Goal: Find specific page/section: Find specific page/section

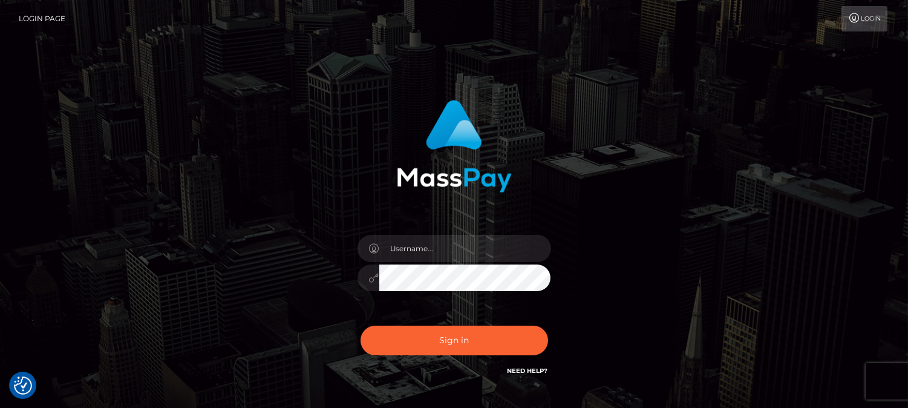
checkbox input "true"
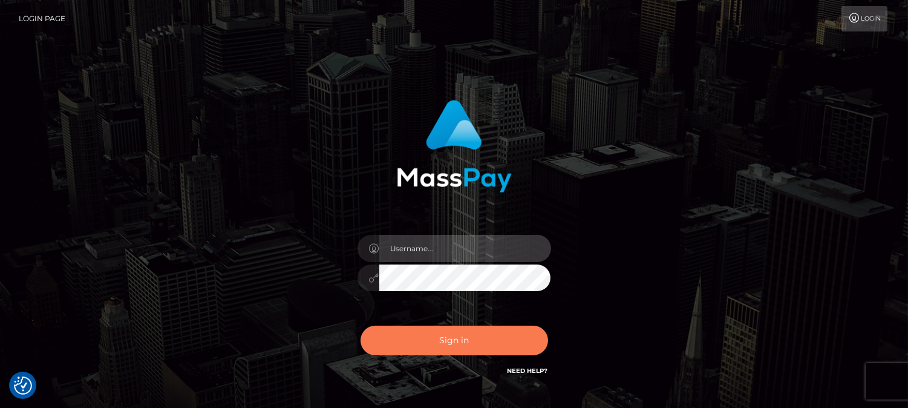
type input "[DOMAIN_NAME]"
click at [442, 345] on button "Sign in" at bounding box center [454, 340] width 188 height 30
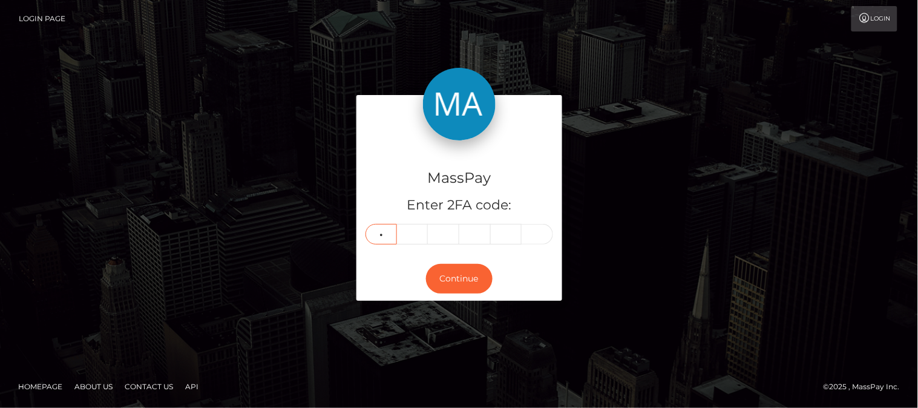
type input "2"
type input "5"
type input "0"
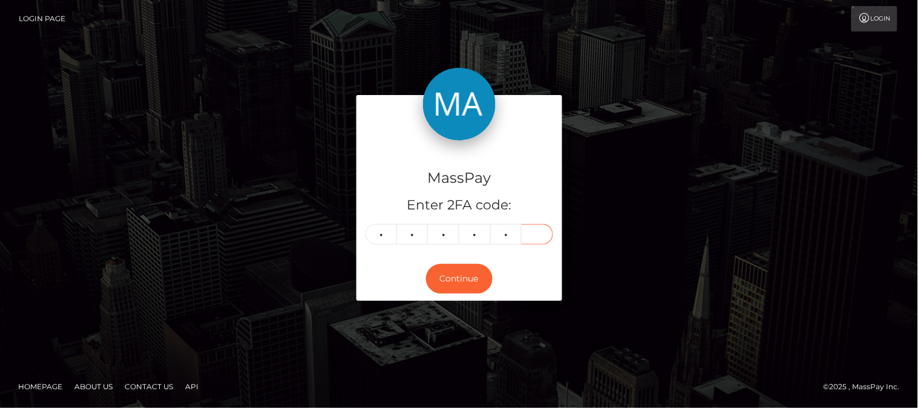
type input "8"
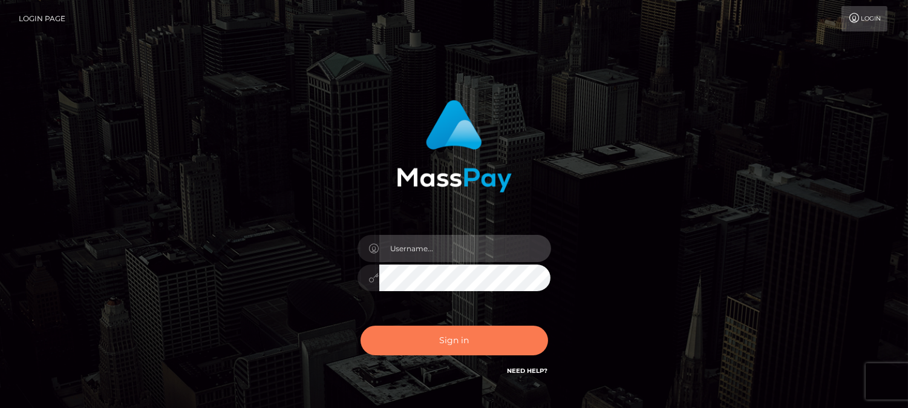
type input "[DOMAIN_NAME]"
click at [466, 338] on button "Sign in" at bounding box center [454, 340] width 188 height 30
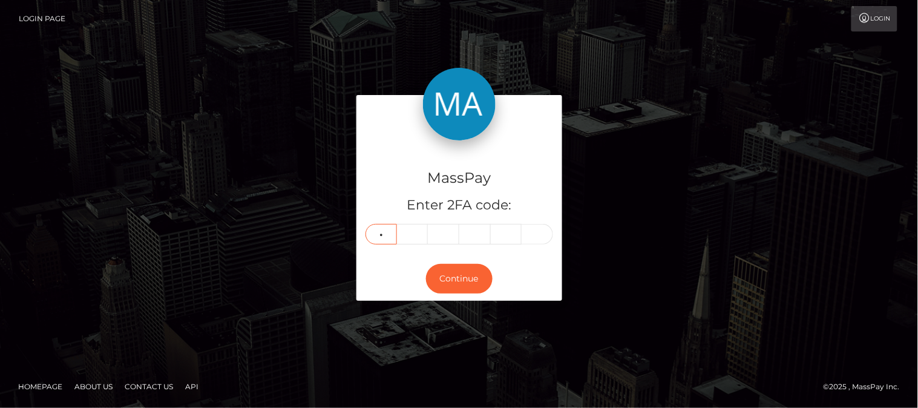
type input "0"
type input "6"
type input "2"
type input "4"
type input "5"
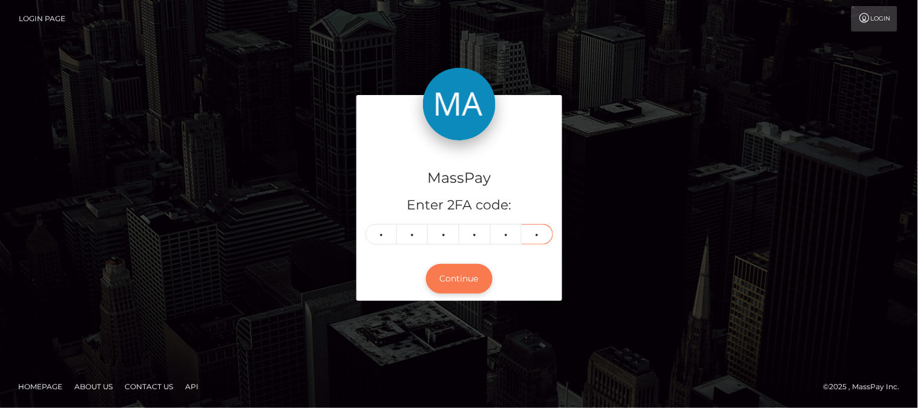
type input "8"
click at [474, 281] on button "Continue" at bounding box center [459, 279] width 67 height 30
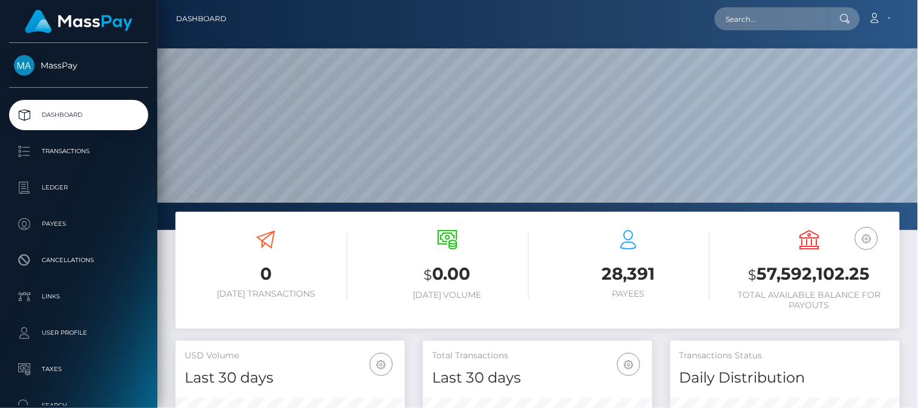
scroll to position [214, 230]
click at [749, 22] on input "text" at bounding box center [771, 18] width 114 height 23
paste input "[PERSON_NAME][EMAIL_ADDRESS][DOMAIN_NAME]"
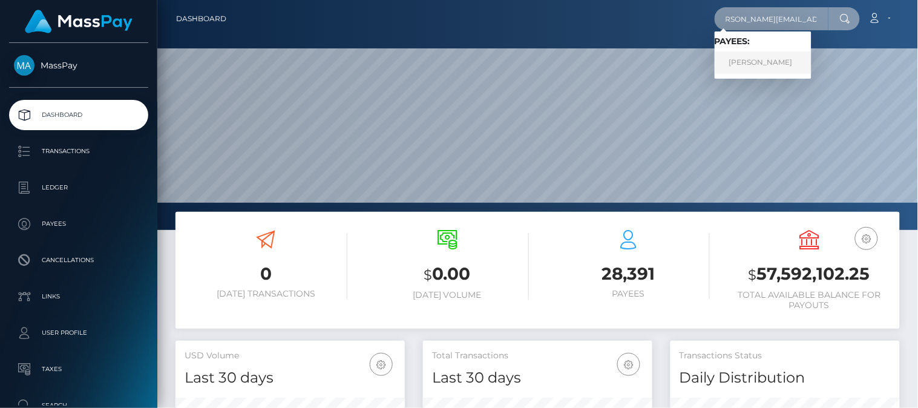
type input "ameet@affiliateinstitute.com"
click at [752, 64] on link "Ameet Kang" at bounding box center [762, 62] width 97 height 22
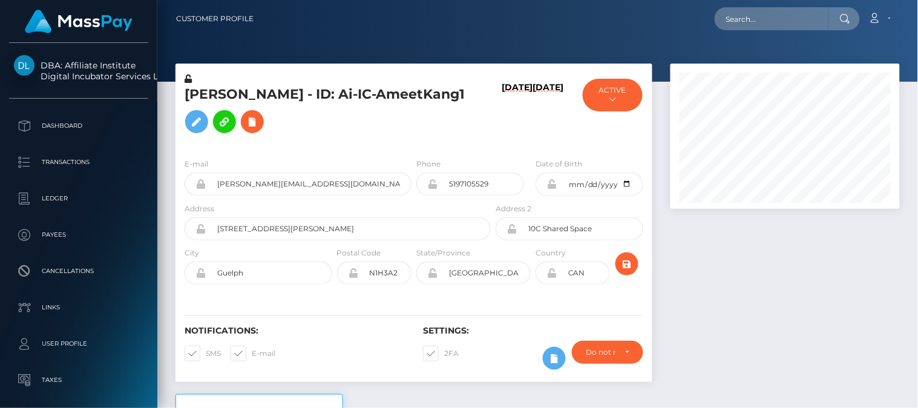
scroll to position [145, 230]
click at [729, 275] on div at bounding box center [784, 229] width 247 height 330
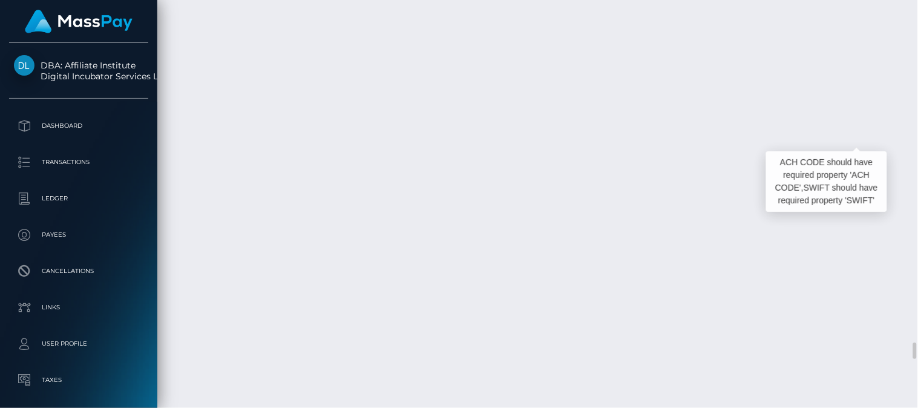
click at [434, 123] on body "DBA: Affiliate Institute Digital Incubator Services Limited Dashboard Transacti…" at bounding box center [459, 204] width 918 height 408
click at [434, 123] on div at bounding box center [433, 122] width 8 height 4
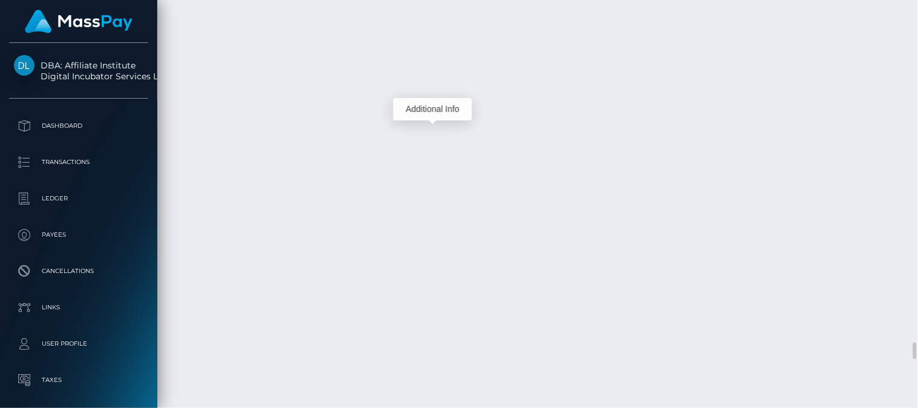
click at [434, 123] on body "DBA: Affiliate Institute Digital Incubator Services Limited Dashboard Transacti…" at bounding box center [459, 204] width 918 height 408
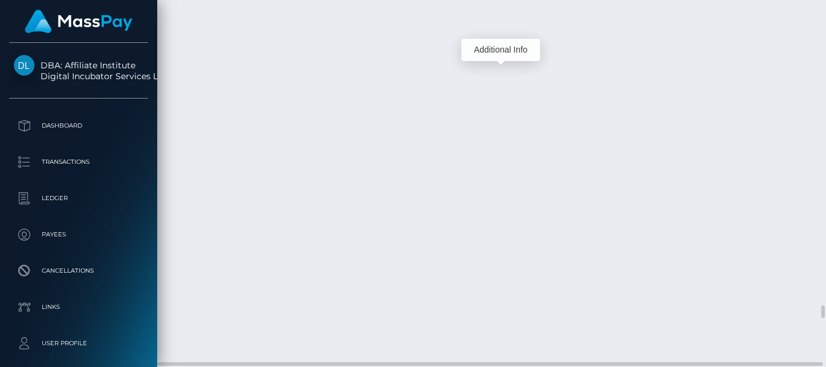
scroll to position [145, 198]
drag, startPoint x: 722, startPoint y: 4, endPoint x: 500, endPoint y: 75, distance: 233.7
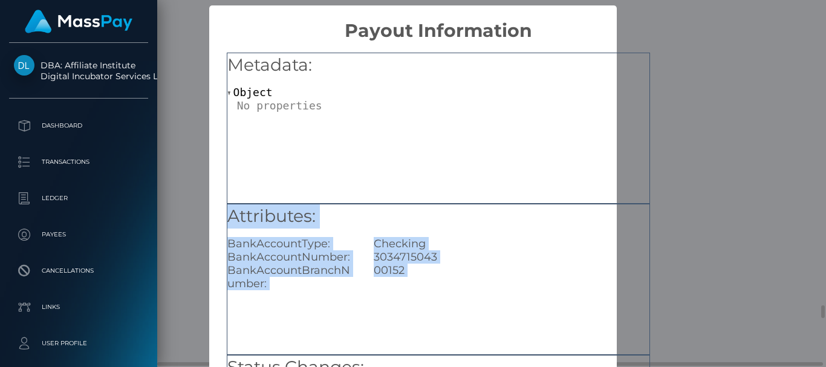
scroll to position [0, 0]
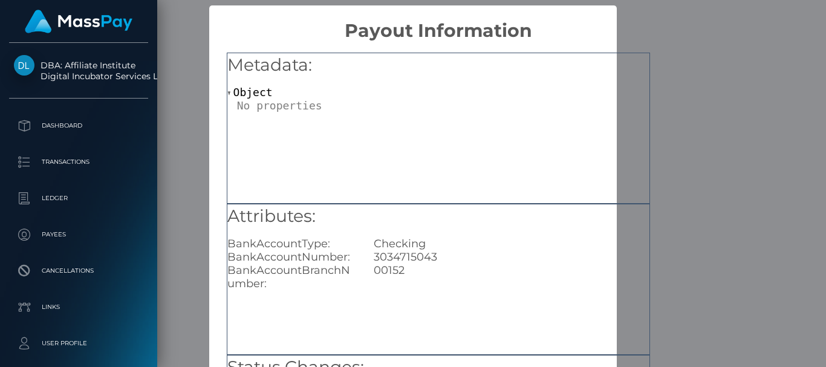
click at [548, 198] on div "Metadata: Object" at bounding box center [438, 128] width 423 height 151
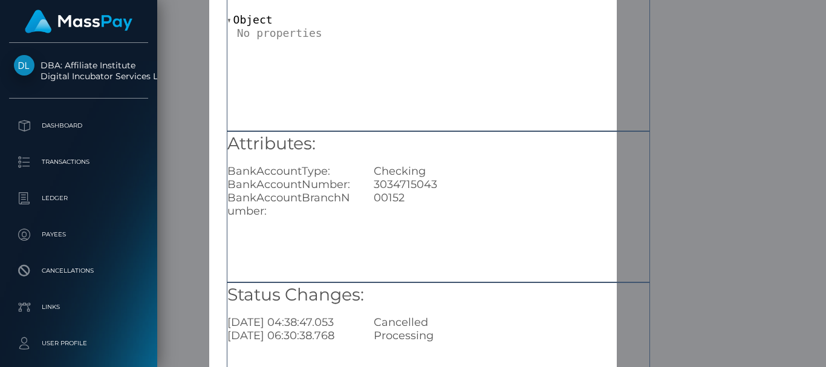
scroll to position [97, 0]
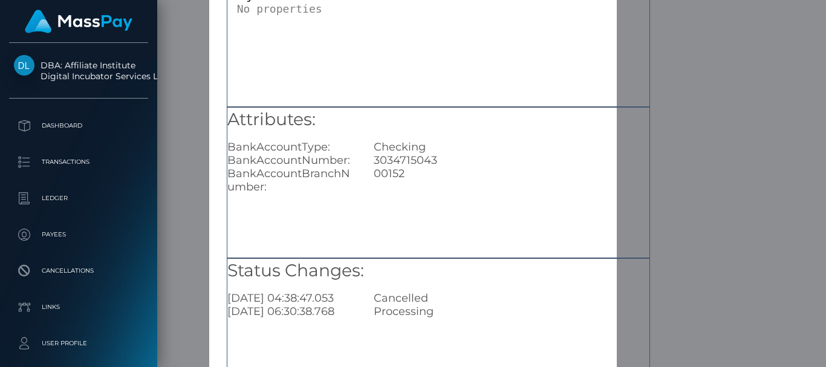
click at [688, 51] on div "× Payout Information Metadata: Object Attributes: BankAccountType: Checking Ban…" at bounding box center [413, 183] width 826 height 367
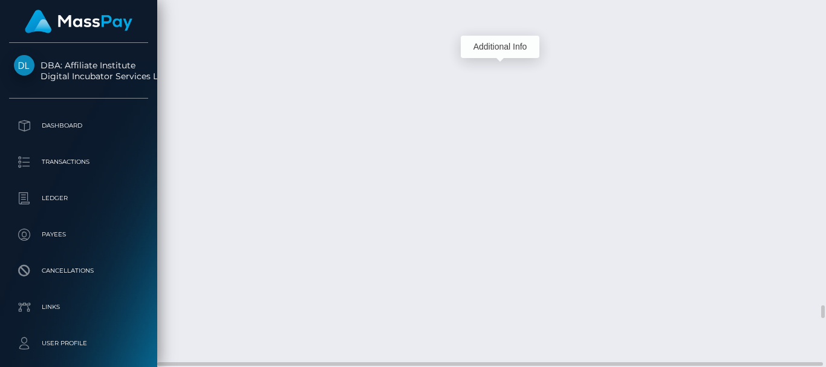
scroll to position [145, 198]
drag, startPoint x: 333, startPoint y: 59, endPoint x: 403, endPoint y: 54, distance: 70.3
copy td "68cab7d8a7ce9 /"
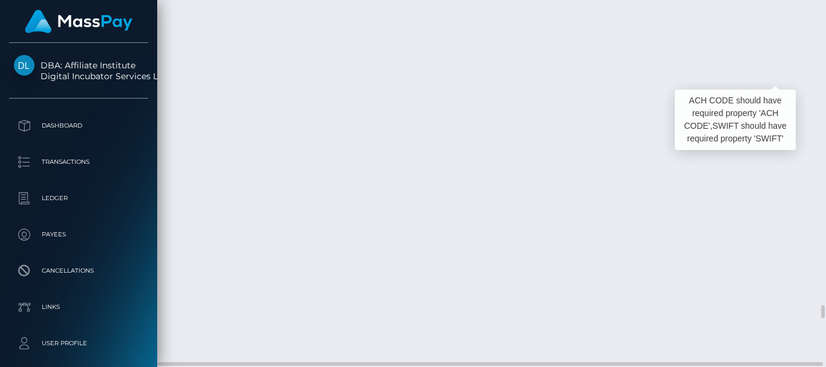
copy td "68cab7d8a7ce9 /"
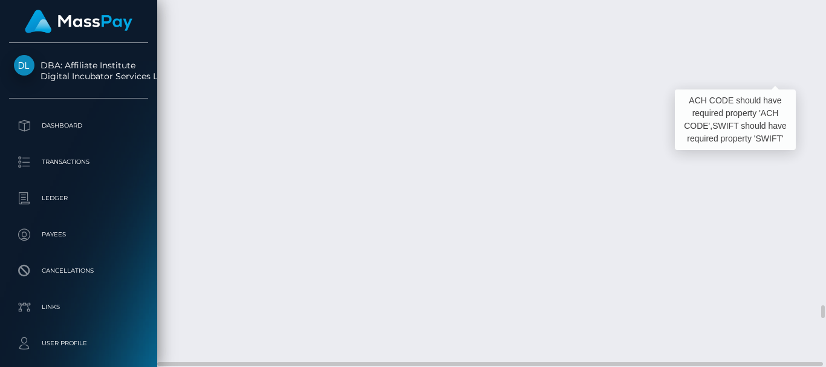
copy td "68cab7d8a7ce9 /"
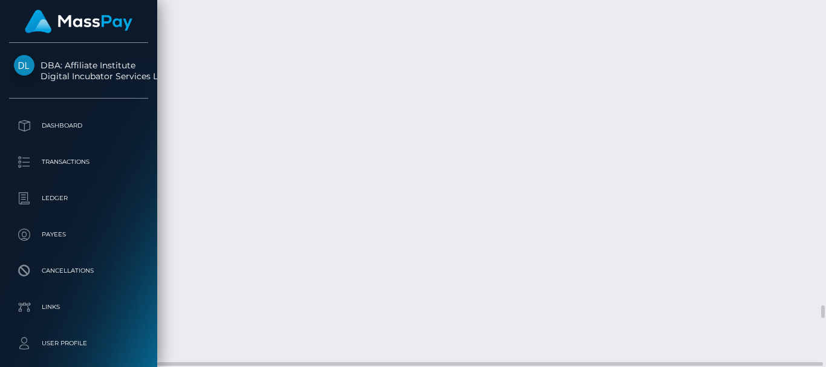
copy td "68cab7d8a7ce9 /"
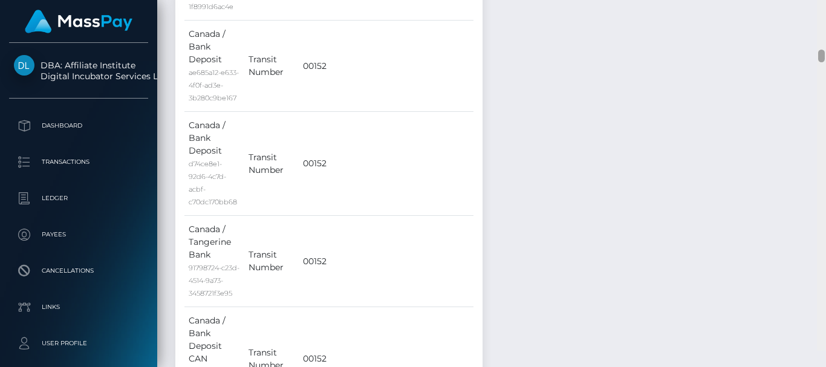
scroll to position [1785, 0]
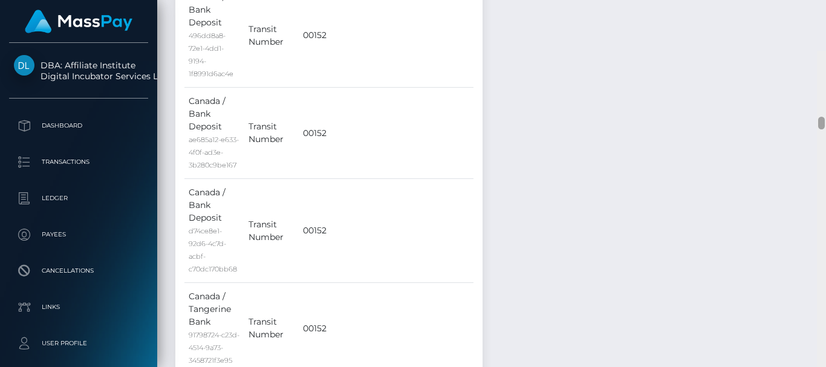
drag, startPoint x: 820, startPoint y: 306, endPoint x: 826, endPoint y: 65, distance: 241.4
click at [826, 65] on div at bounding box center [821, 234] width 9 height 367
click at [824, 68] on div at bounding box center [821, 70] width 7 height 13
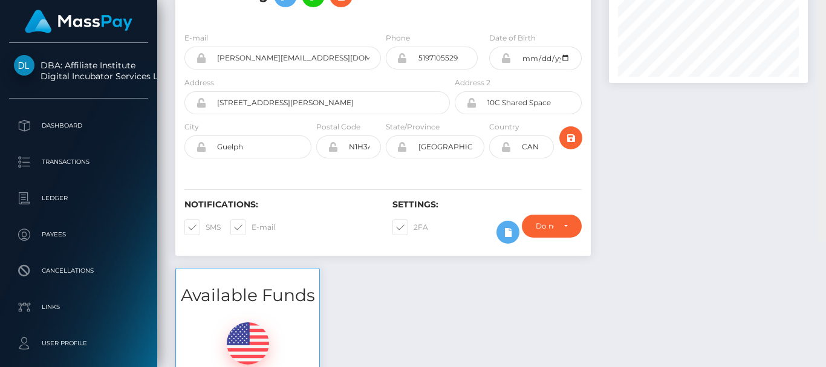
scroll to position [0, 0]
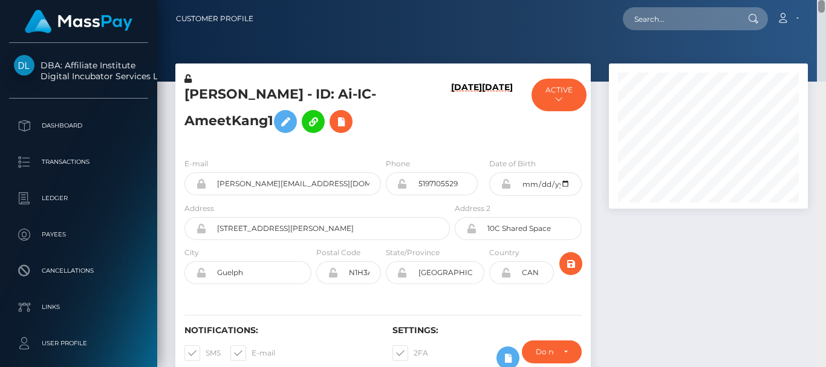
drag, startPoint x: 824, startPoint y: 68, endPoint x: 820, endPoint y: 39, distance: 29.9
click at [820, 13] on div at bounding box center [821, 6] width 7 height 13
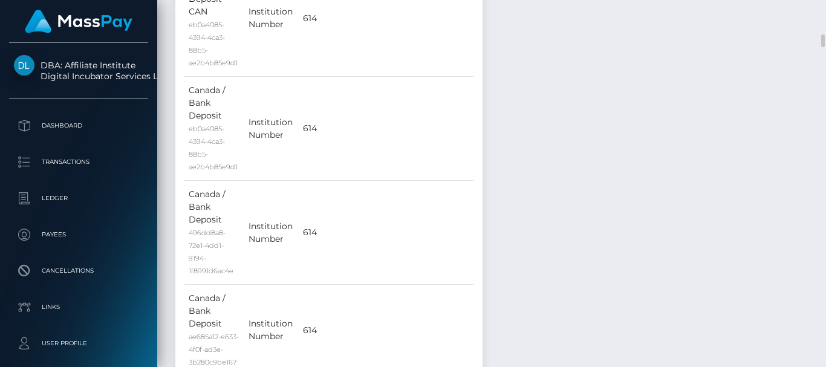
drag, startPoint x: 698, startPoint y: 50, endPoint x: 810, endPoint y: 43, distance: 112.7
click at [820, 41] on div at bounding box center [821, 40] width 7 height 13
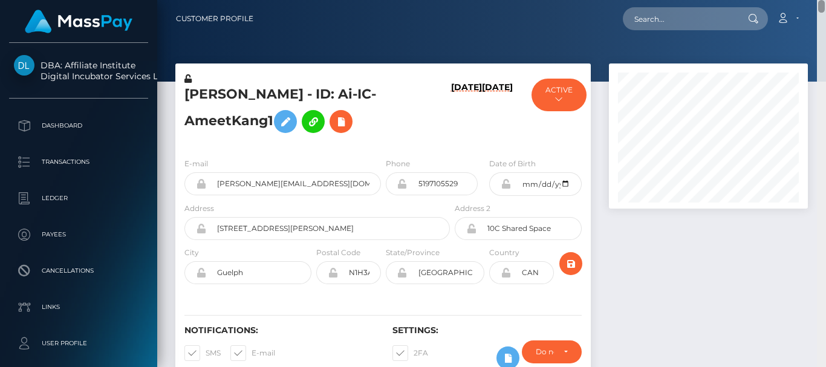
drag, startPoint x: 823, startPoint y: 38, endPoint x: 826, endPoint y: -11, distance: 49.1
click at [826, 0] on html "DBA: Affiliate Institute Digital Incubator Services Limited Dashboard Transacti…" at bounding box center [413, 183] width 826 height 367
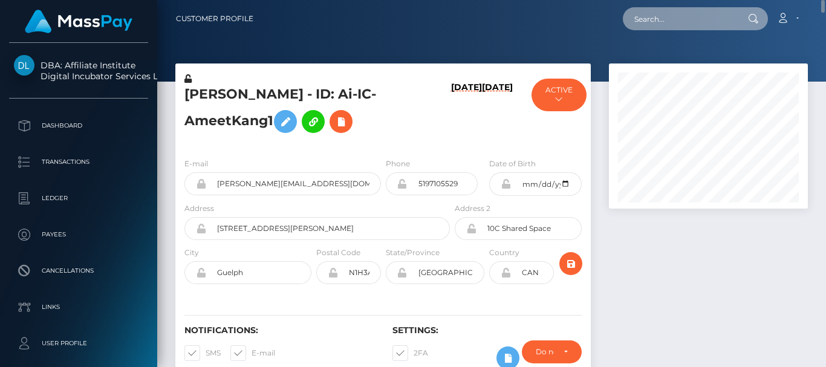
click at [704, 10] on input "text" at bounding box center [680, 18] width 114 height 23
paste input "68cab7d8a7ce9"
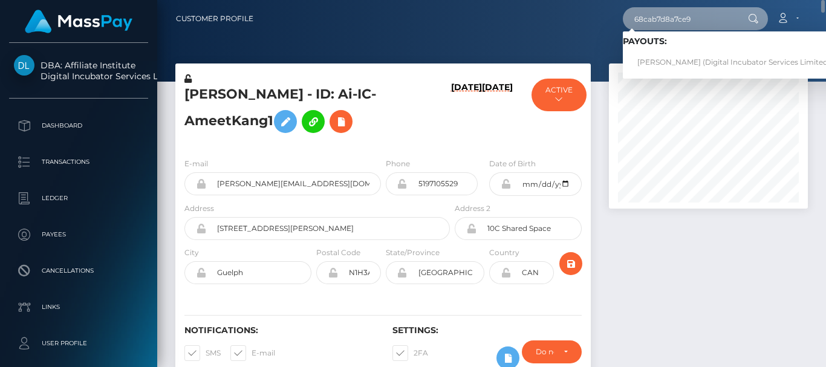
type input "68cab7d8a7ce9"
click at [413, 27] on div "68cab7d8a7ce9 Loading... Loading... Payouts: Ameet Kang (Digital Incubator Serv…" at bounding box center [535, 18] width 544 height 25
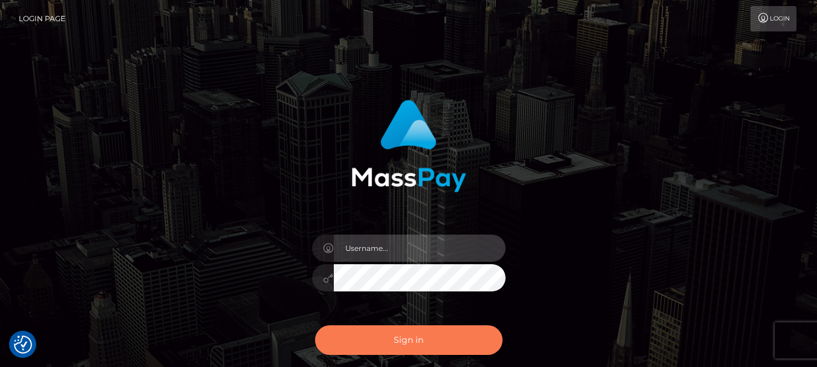
type input "fr.es"
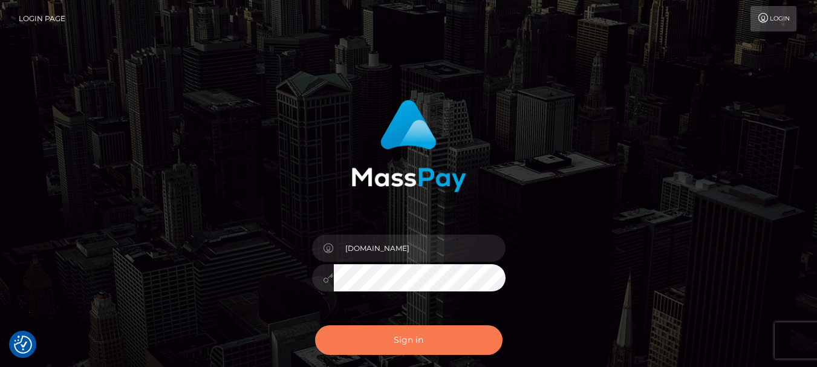
click at [403, 350] on button "Sign in" at bounding box center [409, 340] width 188 height 30
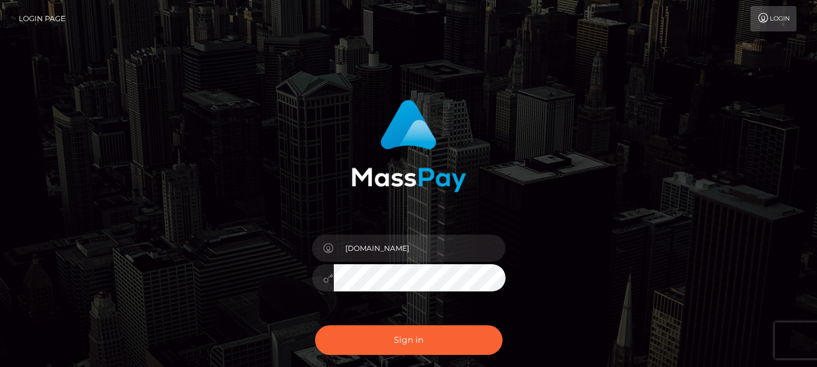
click at [403, 350] on button "Sign in" at bounding box center [409, 340] width 188 height 30
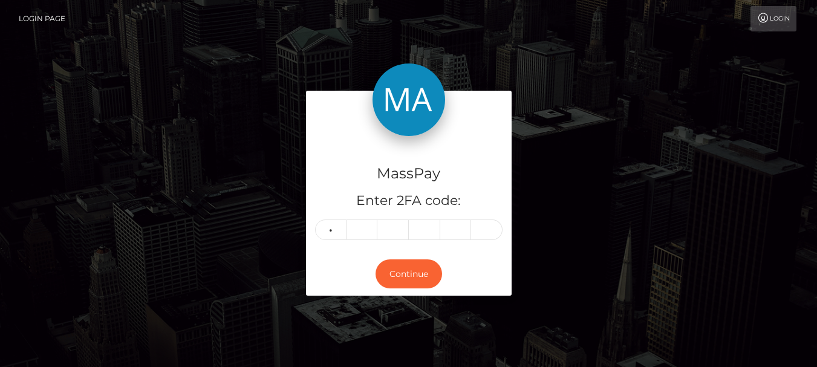
type input "2"
type input "7"
type input "8"
type input "2"
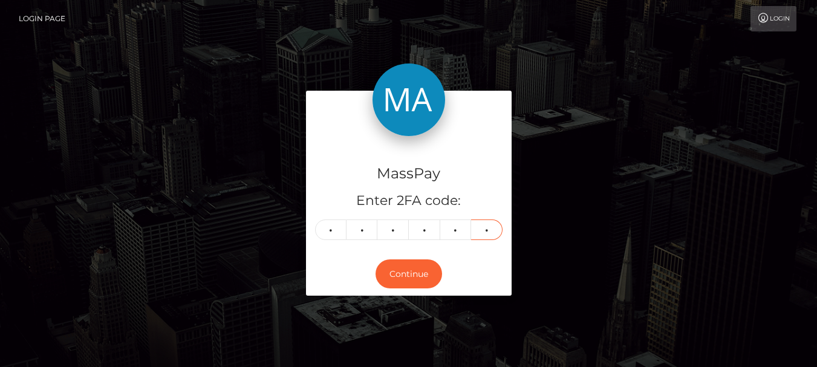
type input "6"
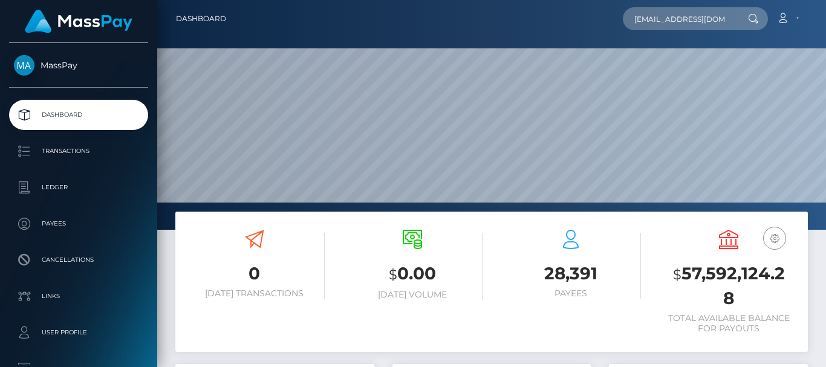
type input "[EMAIL_ADDRESS][DOMAIN_NAME]"
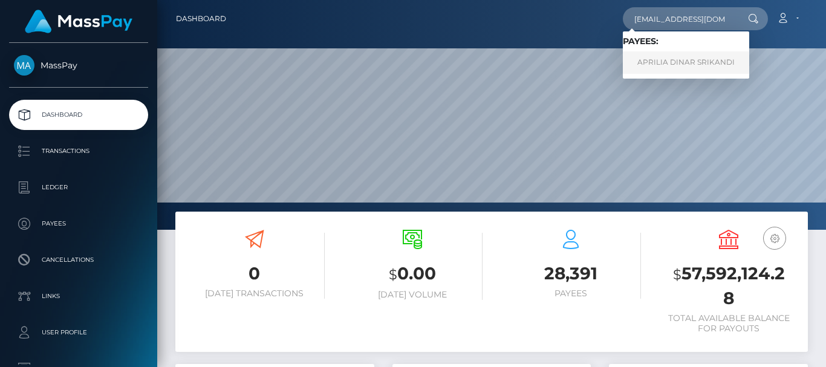
click at [705, 60] on link "APRILIA DINAR SRIKANDI" at bounding box center [686, 62] width 126 height 22
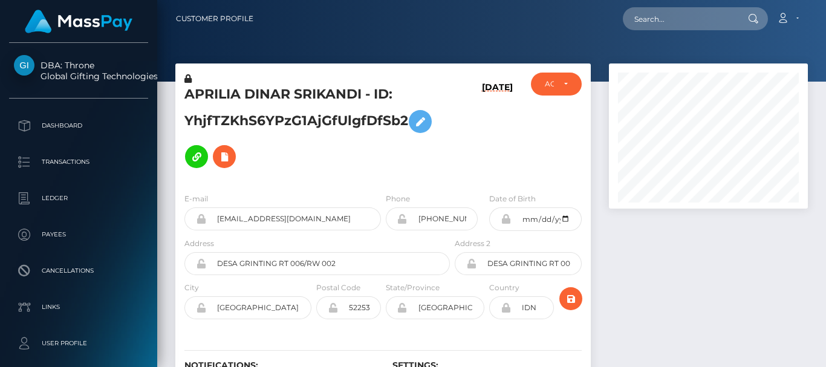
scroll to position [145, 198]
click at [701, 312] on div at bounding box center [708, 246] width 217 height 365
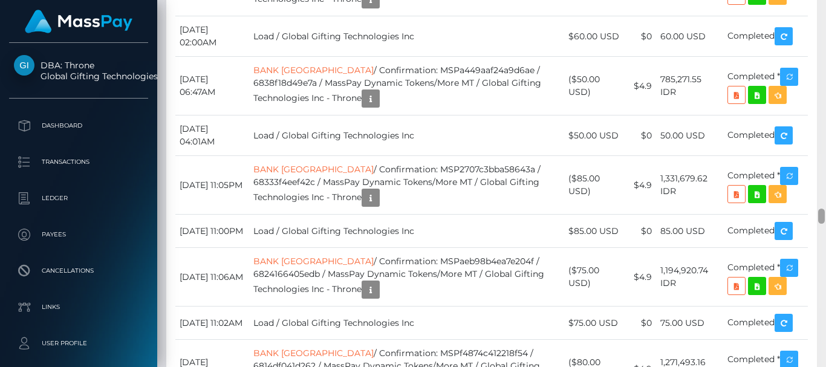
scroll to position [0, 0]
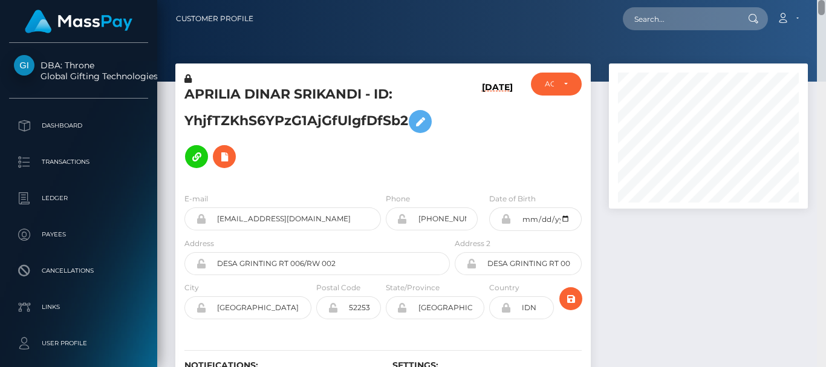
drag, startPoint x: 823, startPoint y: 216, endPoint x: 803, endPoint y: -73, distance: 289.8
click at [803, 0] on html "DBA: Throne Global Gifting Technologies Inc Dashboard Transactions Ledger Payee…" at bounding box center [413, 183] width 826 height 367
drag, startPoint x: 185, startPoint y: 97, endPoint x: 246, endPoint y: 96, distance: 60.5
click at [246, 96] on h5 "APRILIA DINAR SRIKANDI - ID: YhjfTZKhS6YPzG1AjGfUlgfDfSb2" at bounding box center [313, 129] width 259 height 89
copy h5 "APRILIA"
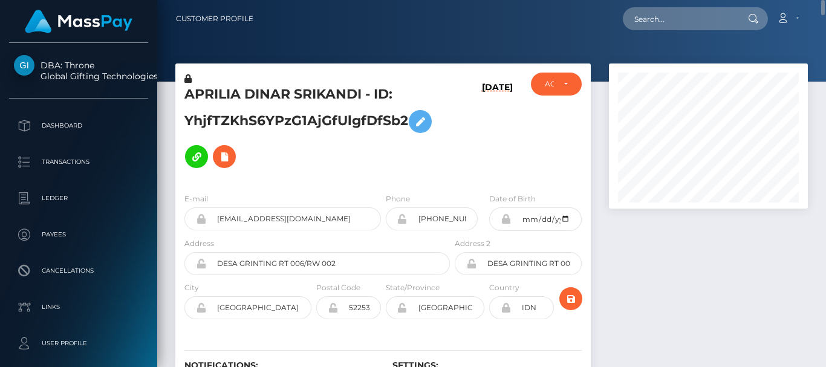
click at [339, 43] on div at bounding box center [491, 41] width 669 height 82
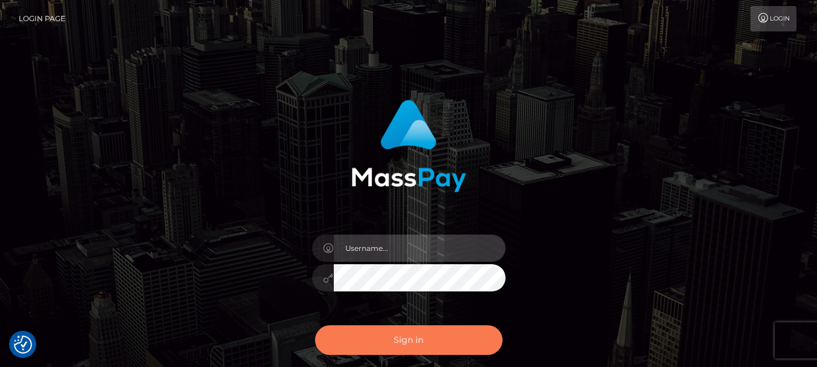
type input "[DOMAIN_NAME]"
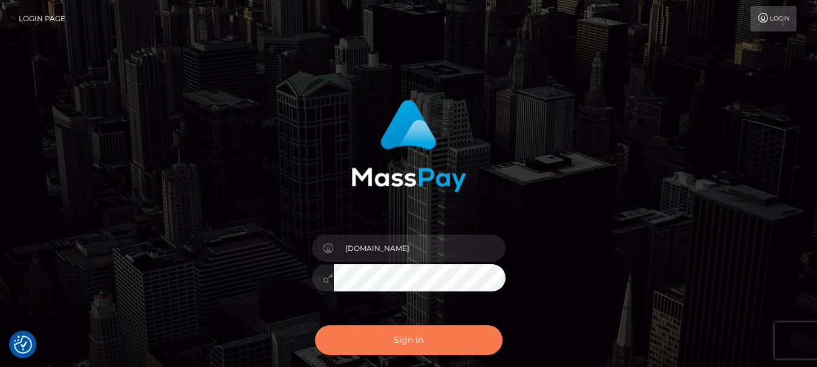
click at [403, 334] on button "Sign in" at bounding box center [409, 340] width 188 height 30
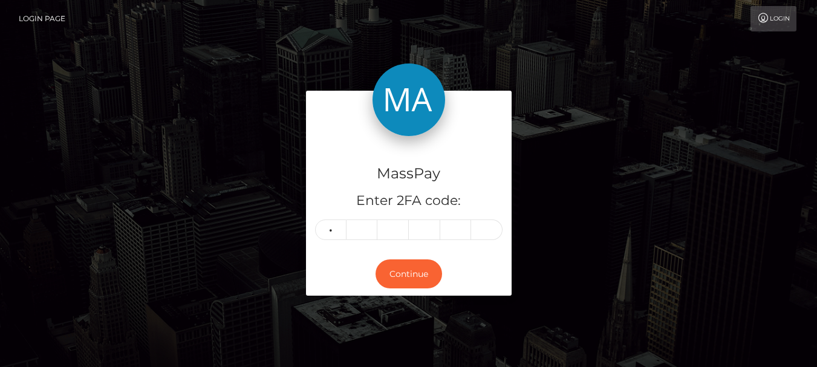
type input "7"
type input "4"
type input "5"
type input "9"
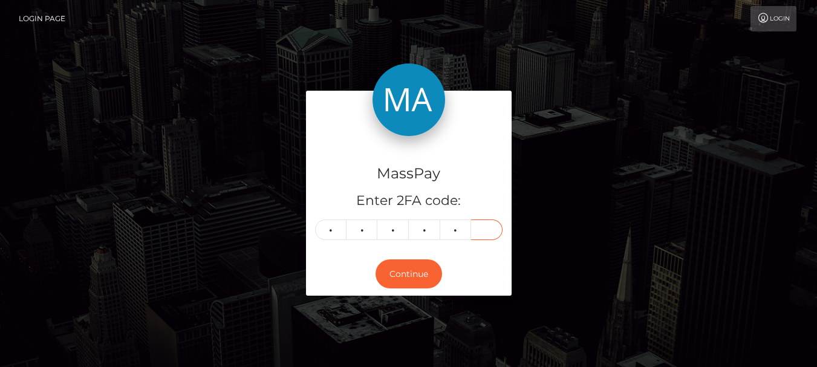
type input "9"
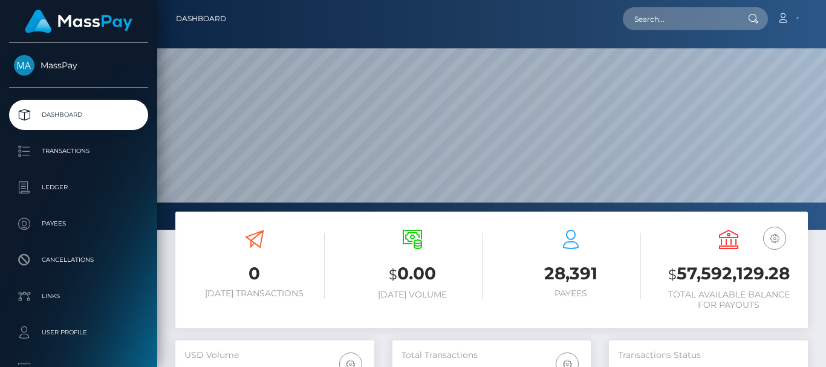
scroll to position [215, 198]
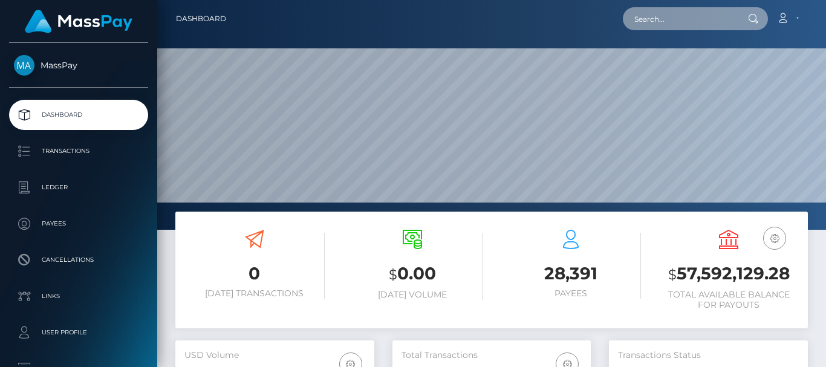
click at [672, 28] on input "text" at bounding box center [680, 18] width 114 height 23
paste input "behoa862@gmail.com"
type input "behoa862@gmail.com"
